Goal: Find contact information: Obtain details needed to contact an individual or organization

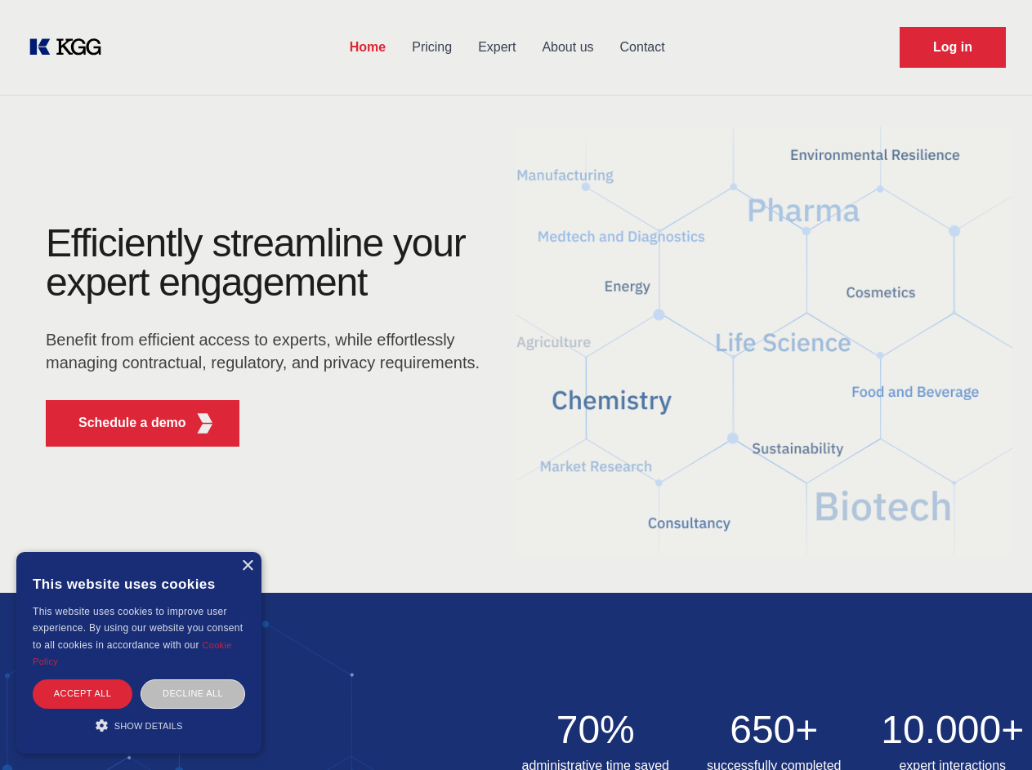
click at [515, 385] on div "Efficiently streamline your expert engagement Benefit from efficient access to …" at bounding box center [268, 342] width 497 height 236
click at [123, 423] on p "Schedule a demo" at bounding box center [132, 423] width 108 height 20
click at [247, 566] on div "× This website uses cookies This website uses cookies to improve user experienc…" at bounding box center [138, 653] width 245 height 202
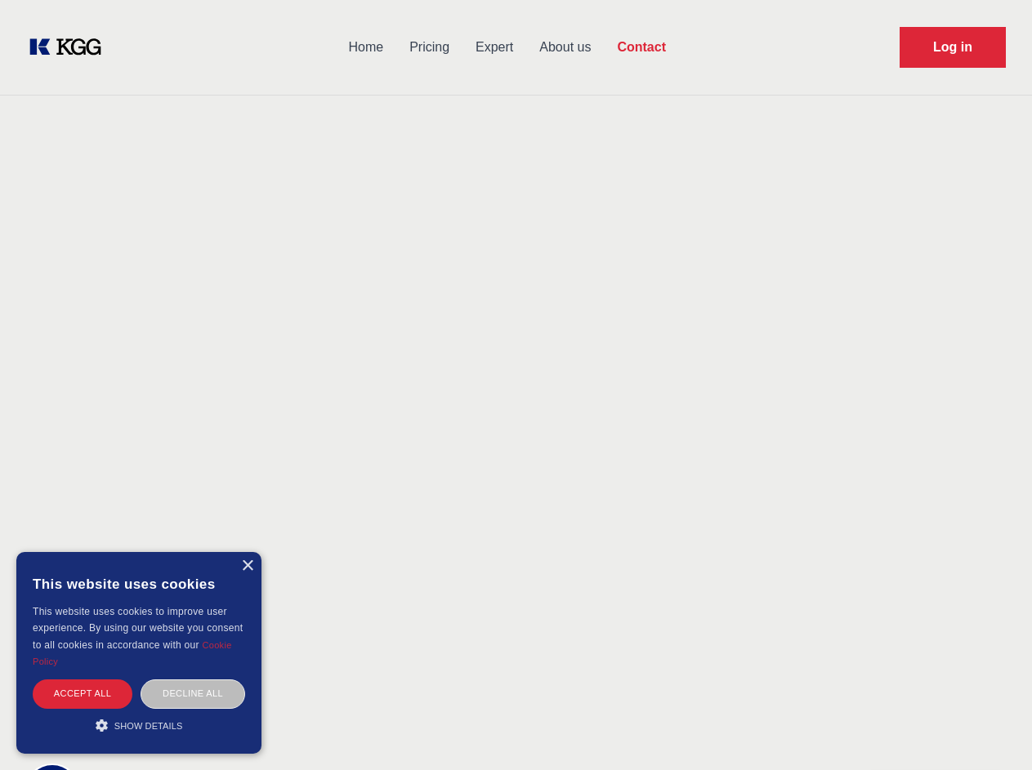
click at [83, 694] on div "Accept all" at bounding box center [83, 694] width 100 height 29
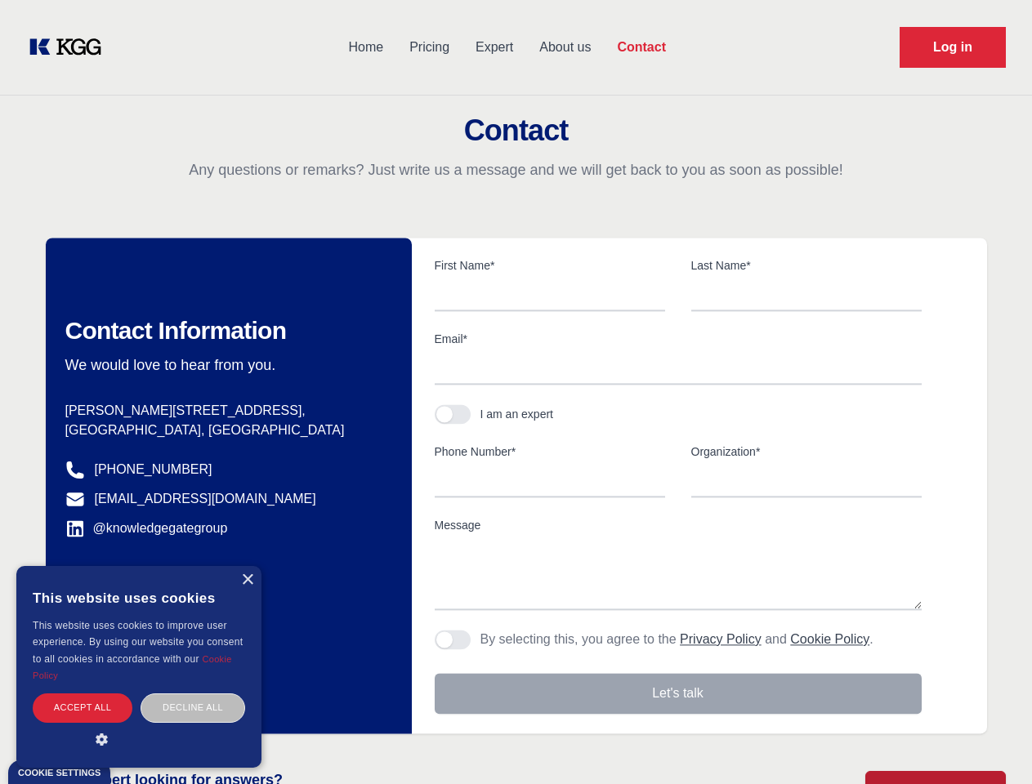
click at [193, 694] on div "Contact Information We would love to hear from you. Postal address [PERSON_NAME…" at bounding box center [229, 486] width 366 height 496
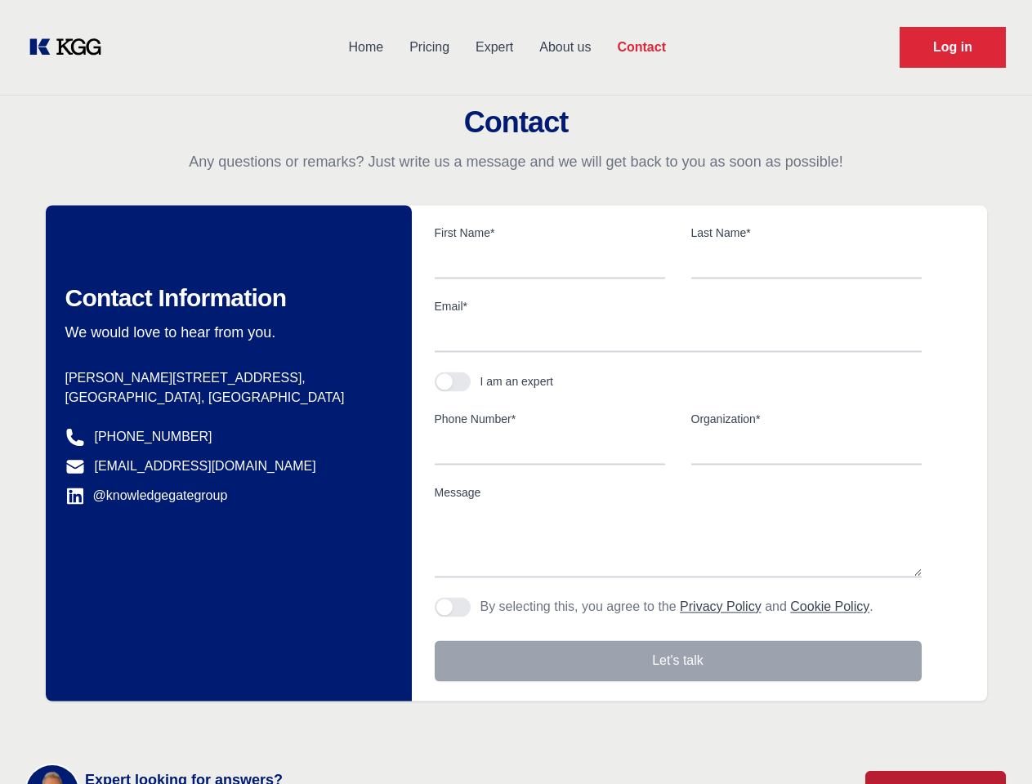
click at [139, 725] on main "Contact Any questions or remarks? Just write us a message and we will get back …" at bounding box center [516, 425] width 1032 height 850
